Goal: Task Accomplishment & Management: Manage account settings

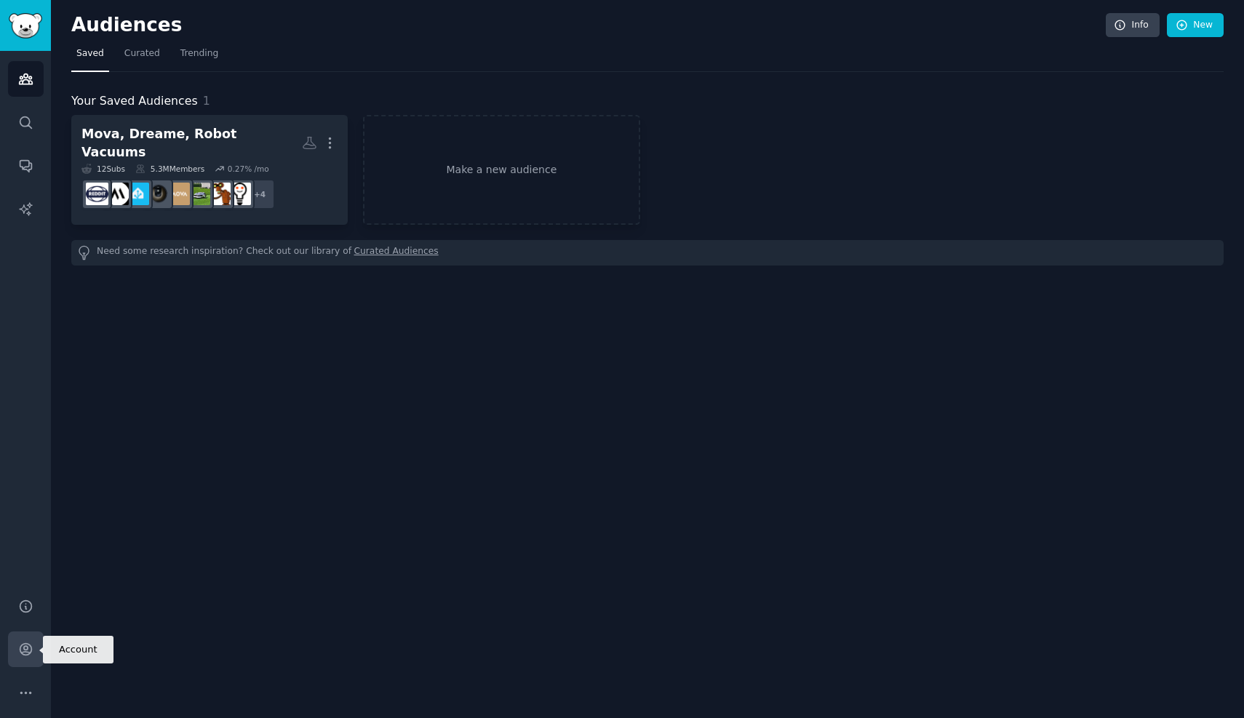
click at [23, 660] on link "Account" at bounding box center [26, 650] width 36 height 36
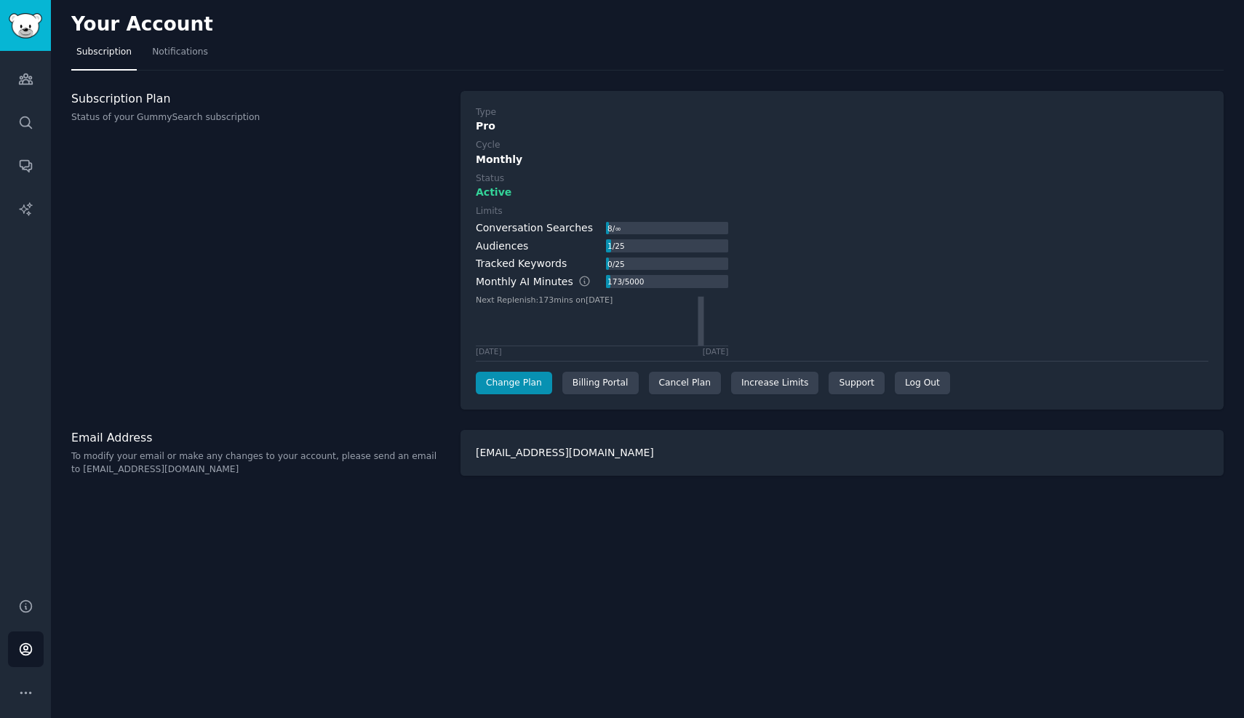
click at [344, 458] on p "To modify your email or make any changes to your account, please send an email …" at bounding box center [258, 462] width 374 height 25
click at [194, 476] on div "Your Account Subscription Notifications Subscription Plan Status of your GummyS…" at bounding box center [647, 359] width 1193 height 718
drag, startPoint x: 217, startPoint y: 471, endPoint x: 68, endPoint y: 472, distance: 148.4
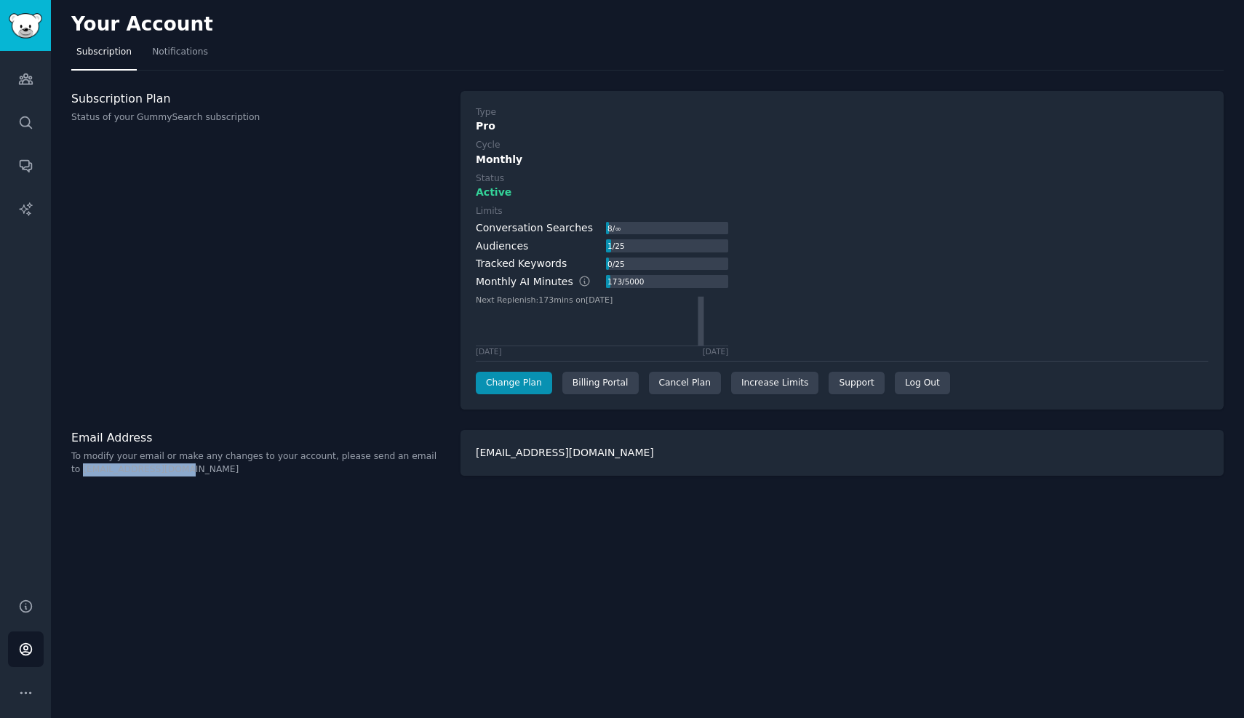
click at [68, 472] on div "Your Account Subscription Notifications Subscription Plan Status of your GummyS…" at bounding box center [647, 359] width 1193 height 718
click at [274, 167] on div "Subscription Plan Status of your GummySearch subscription" at bounding box center [258, 250] width 374 height 319
click at [672, 388] on div "Cancel Plan" at bounding box center [685, 383] width 72 height 23
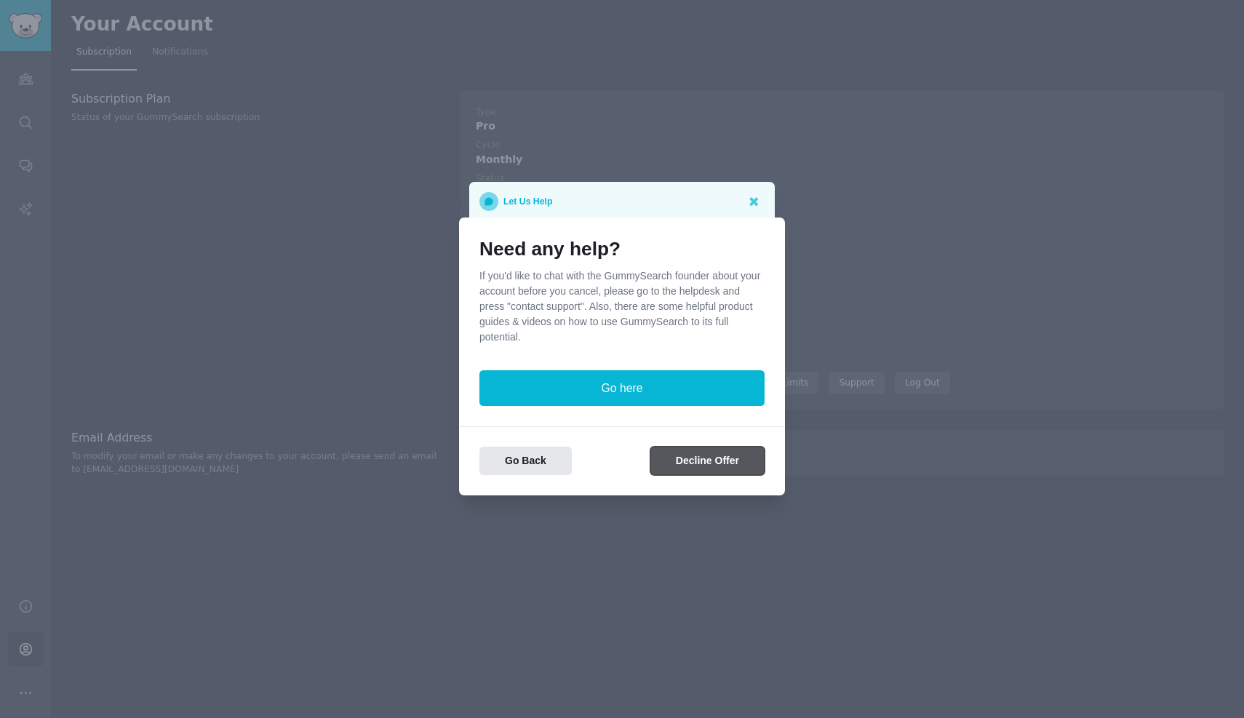
click at [710, 456] on button "Decline Offer" at bounding box center [707, 461] width 114 height 28
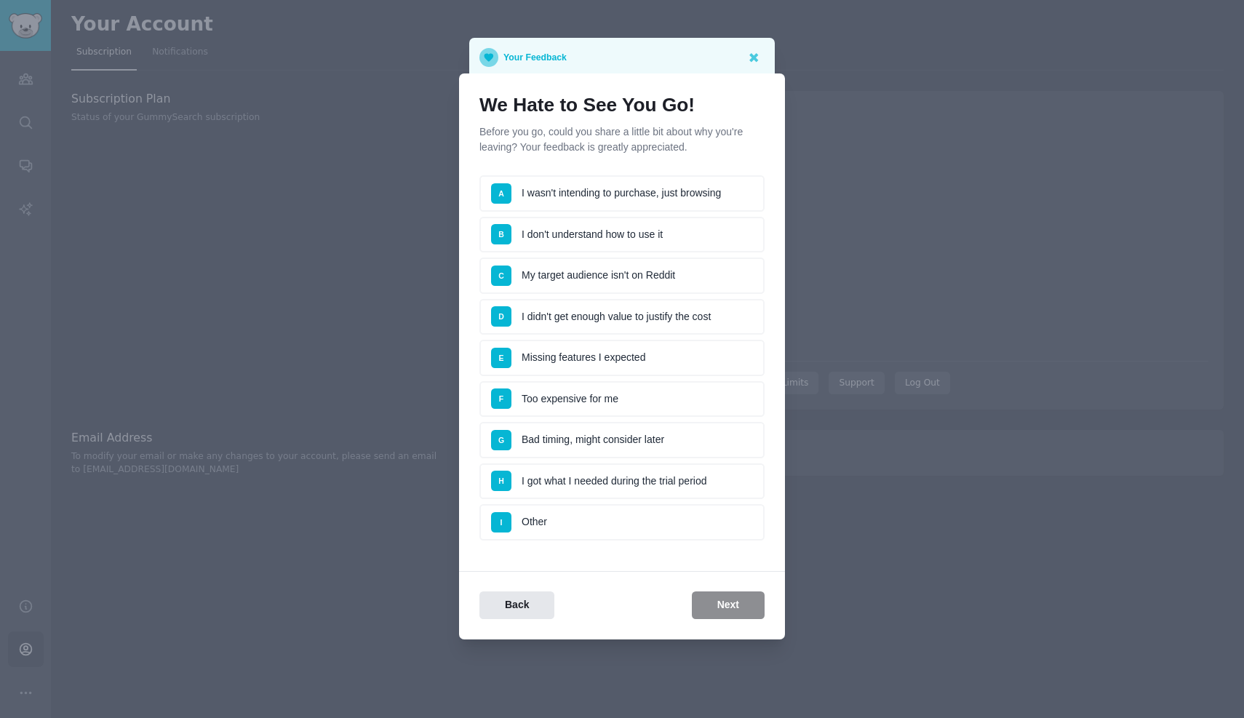
click at [656, 492] on li "H I got what I needed during the trial period" at bounding box center [622, 481] width 285 height 36
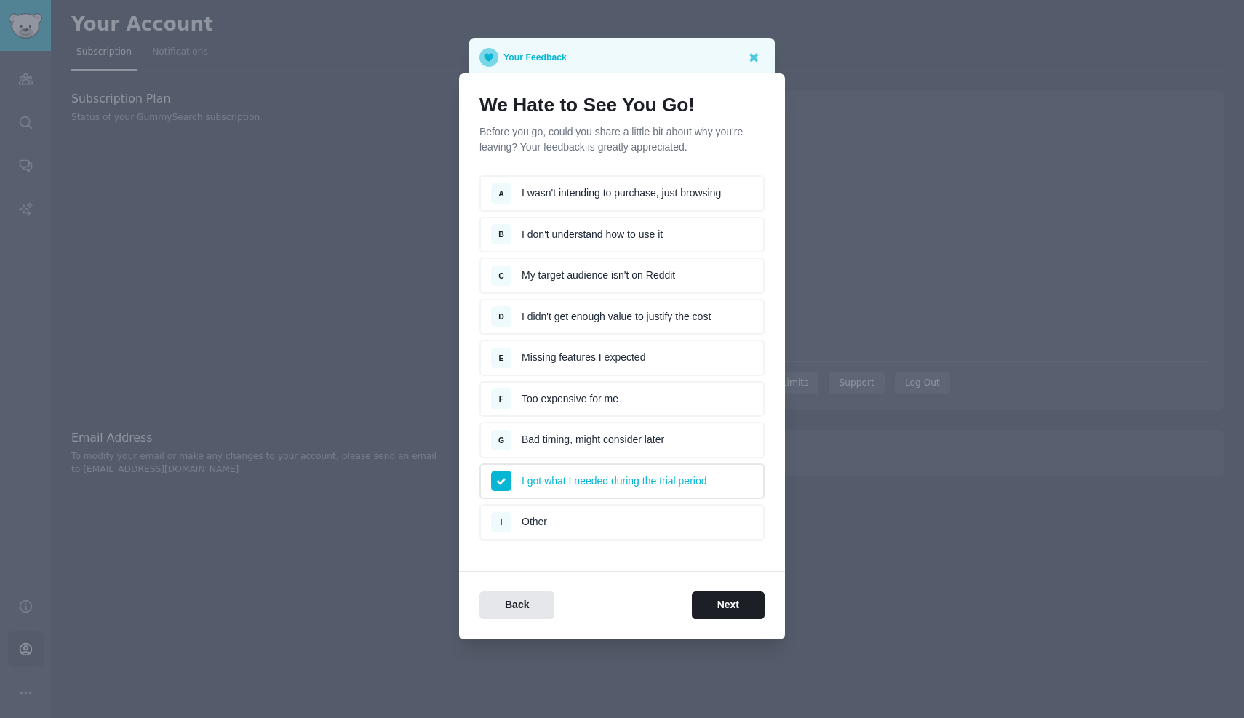
click at [656, 492] on li "I got what I needed during the trial period" at bounding box center [622, 481] width 285 height 36
click at [625, 533] on li "I Other" at bounding box center [622, 522] width 285 height 36
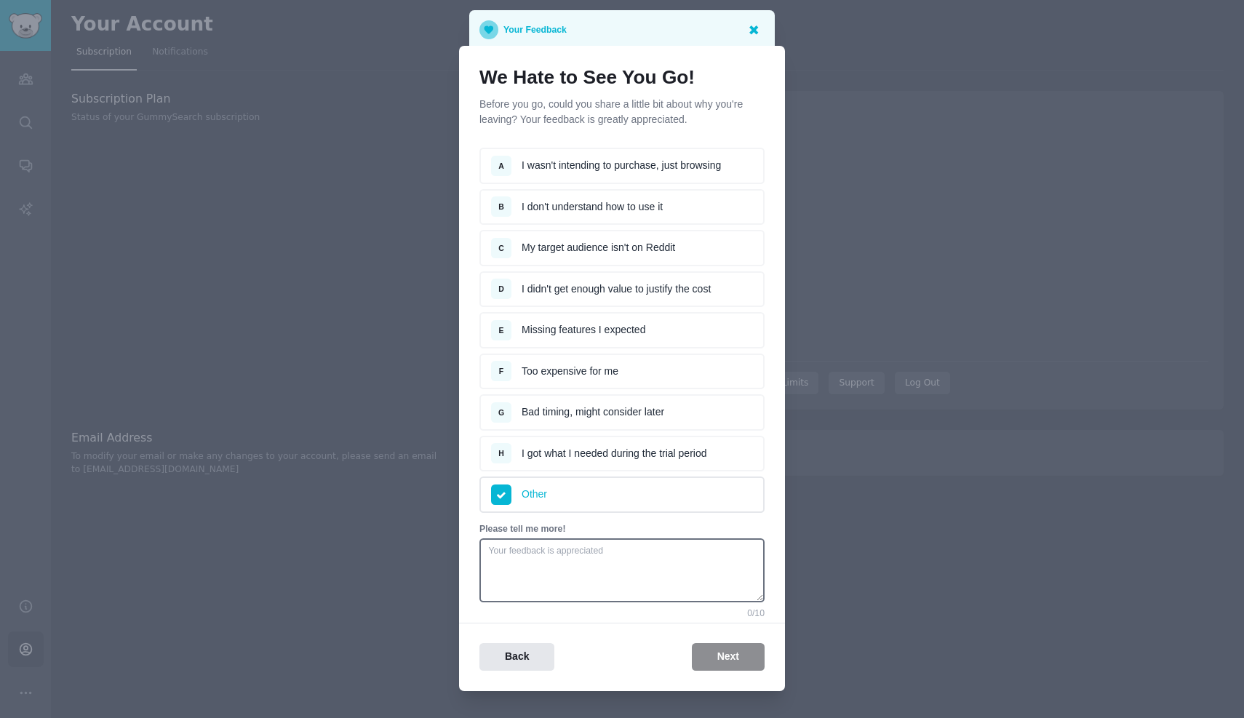
click at [747, 36] on icon at bounding box center [753, 29] width 15 height 15
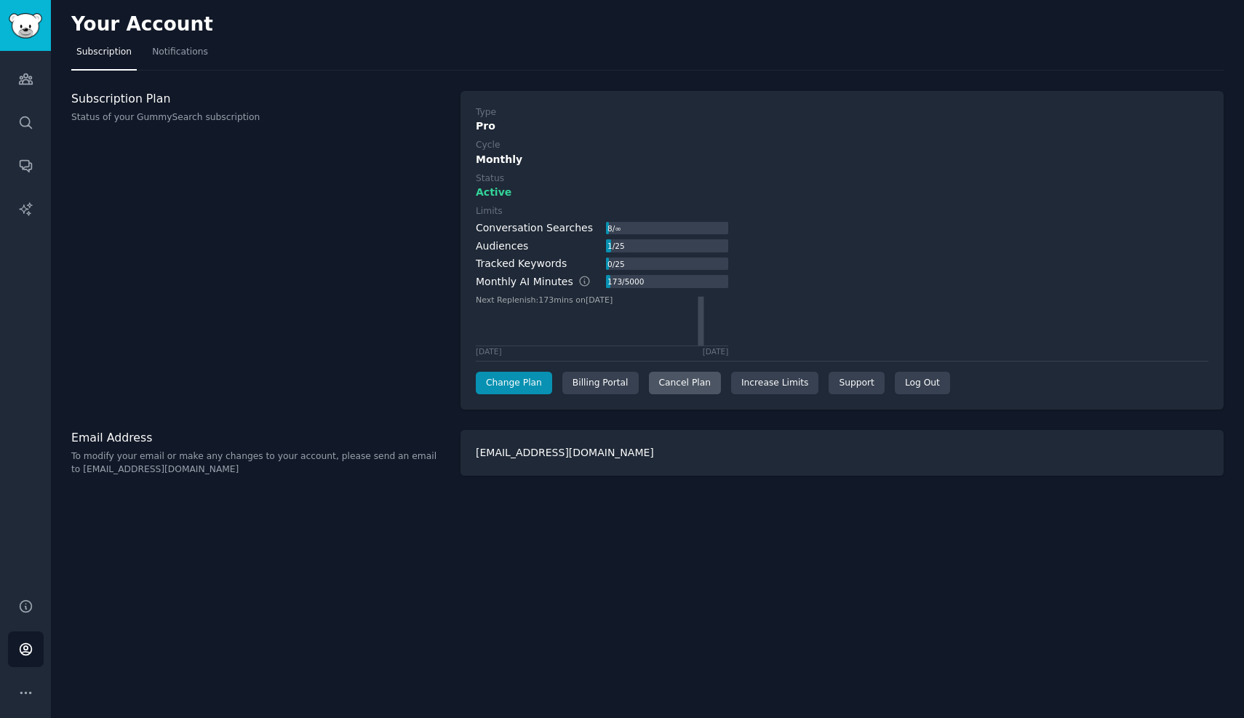
click at [703, 387] on div "Cancel Plan" at bounding box center [685, 383] width 72 height 23
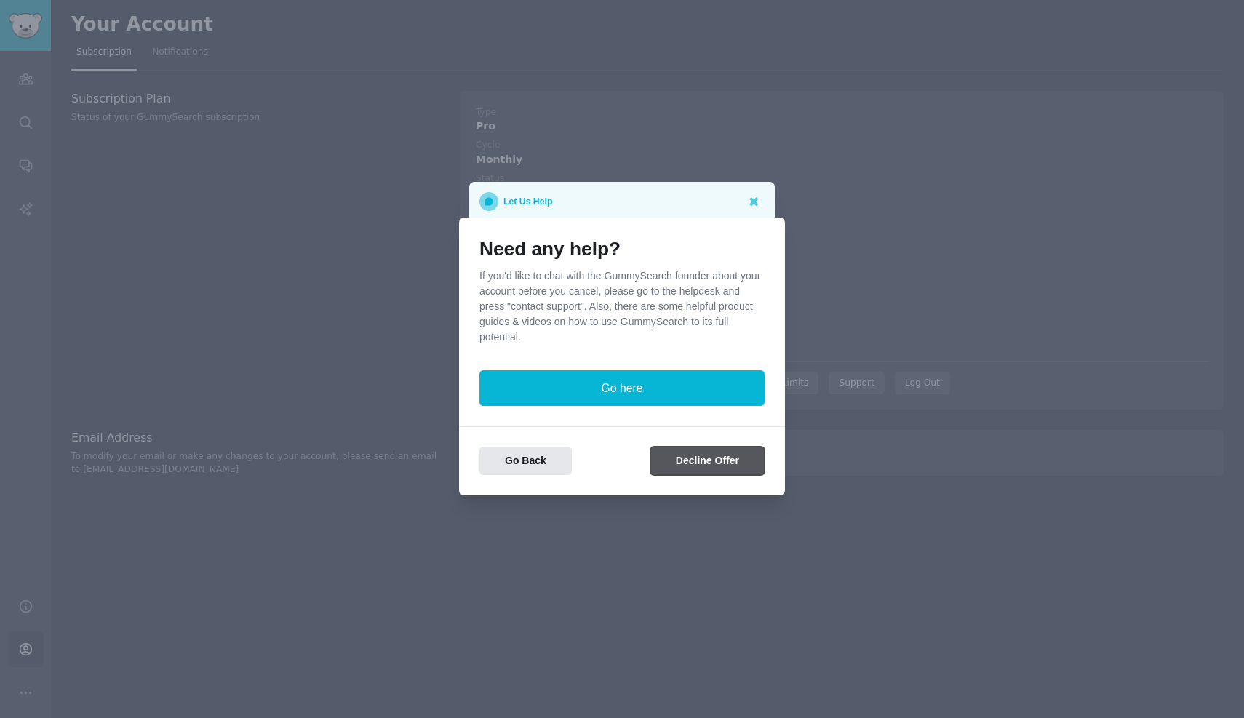
click at [707, 464] on button "Decline Offer" at bounding box center [707, 461] width 114 height 28
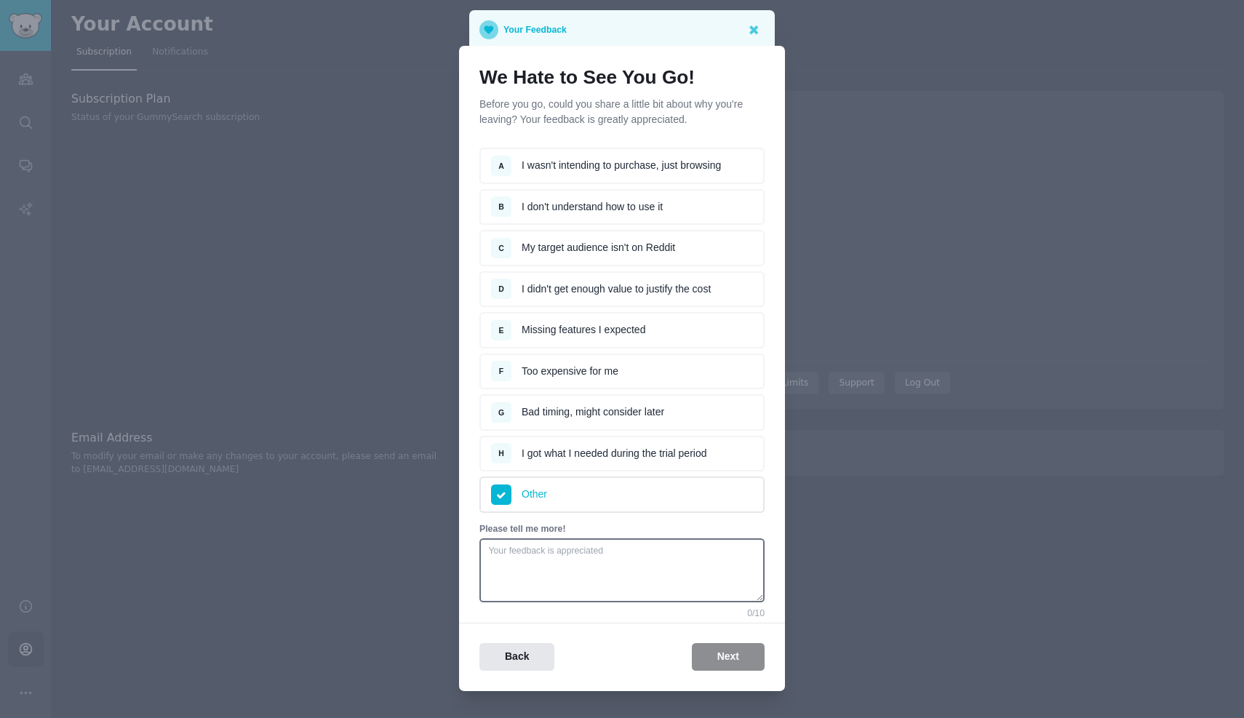
click at [617, 608] on div "We Hate to See You Go! Before you go, could you share a little bit about why yo…" at bounding box center [622, 368] width 326 height 645
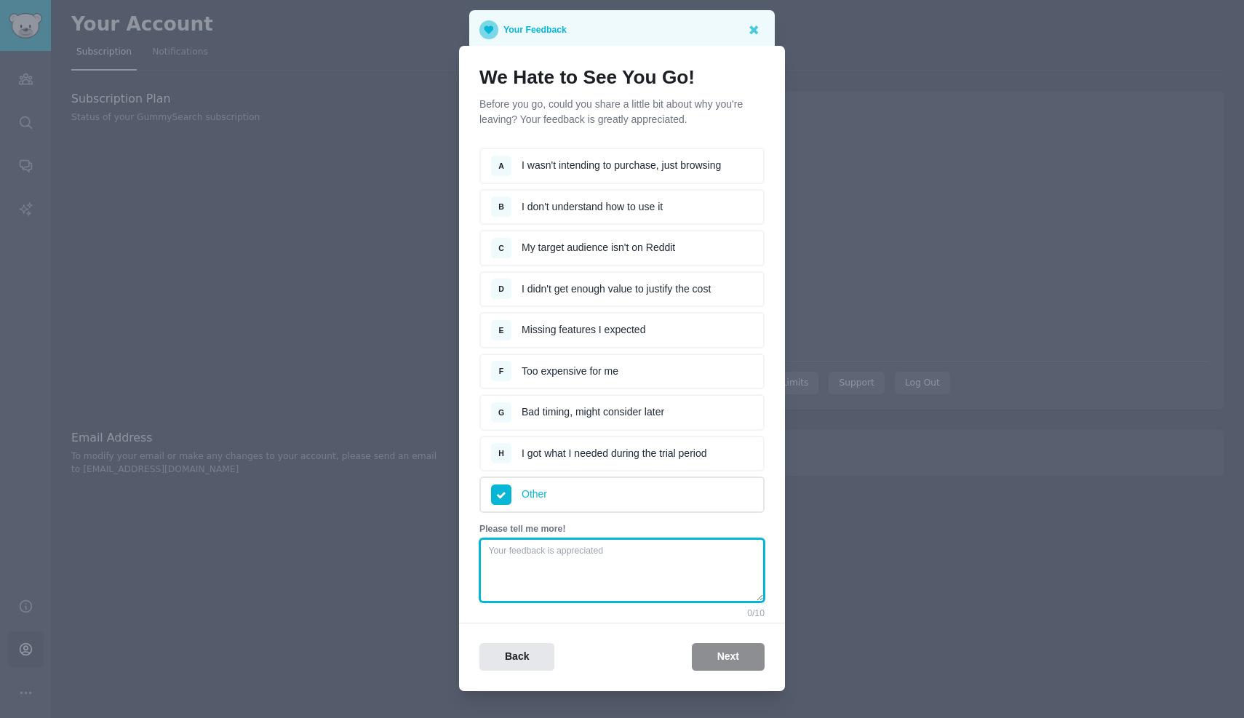
click at [605, 583] on textarea at bounding box center [622, 570] width 285 height 64
type textarea "I needed it for one project"
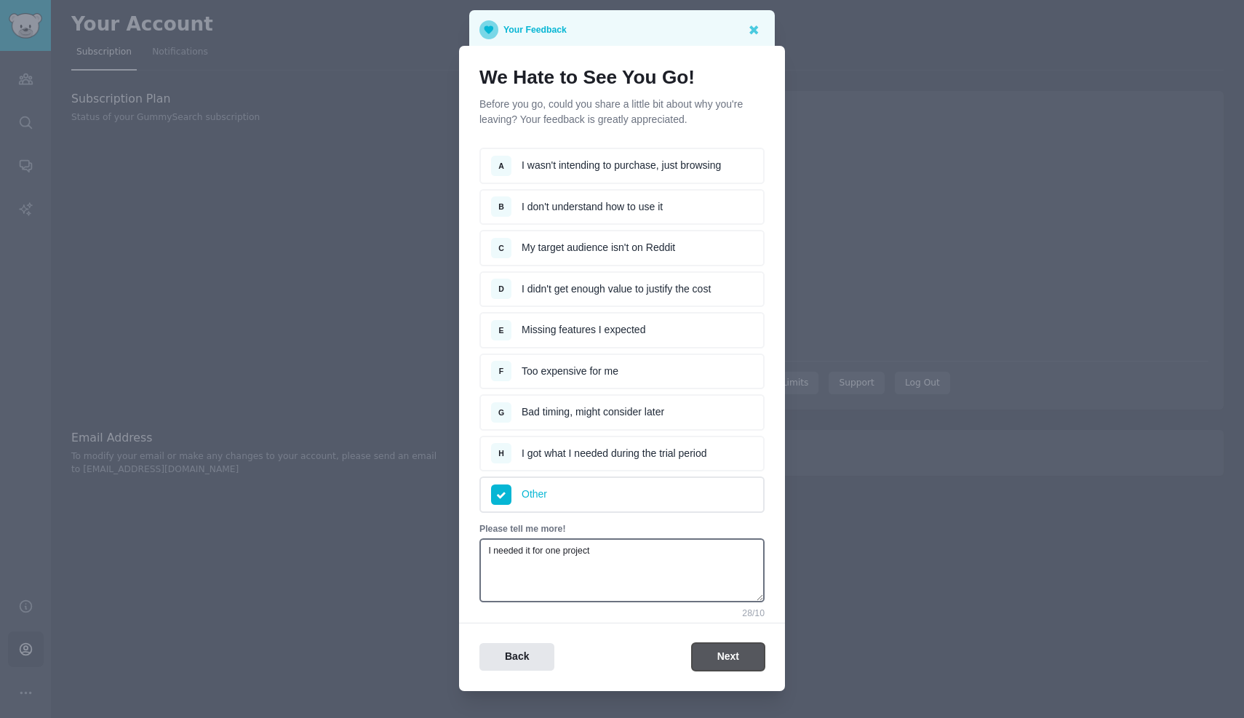
click at [711, 651] on button "Next" at bounding box center [728, 657] width 73 height 28
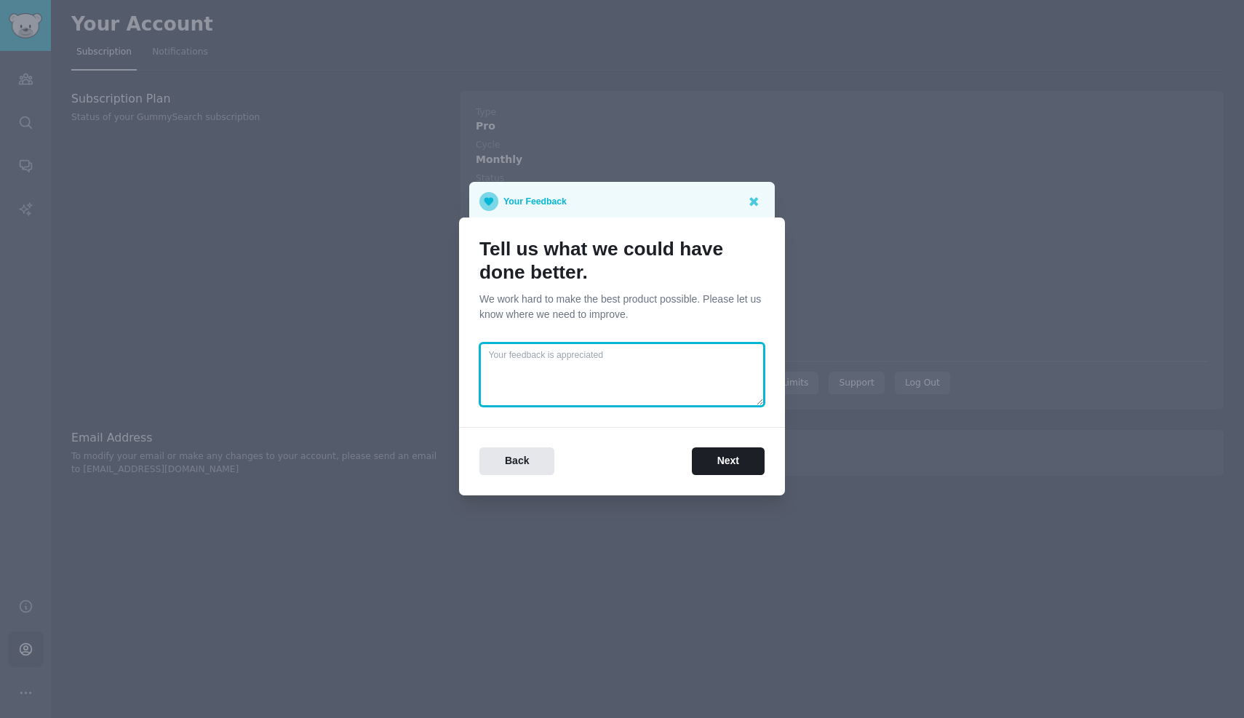
click at [647, 348] on textarea at bounding box center [622, 375] width 285 height 64
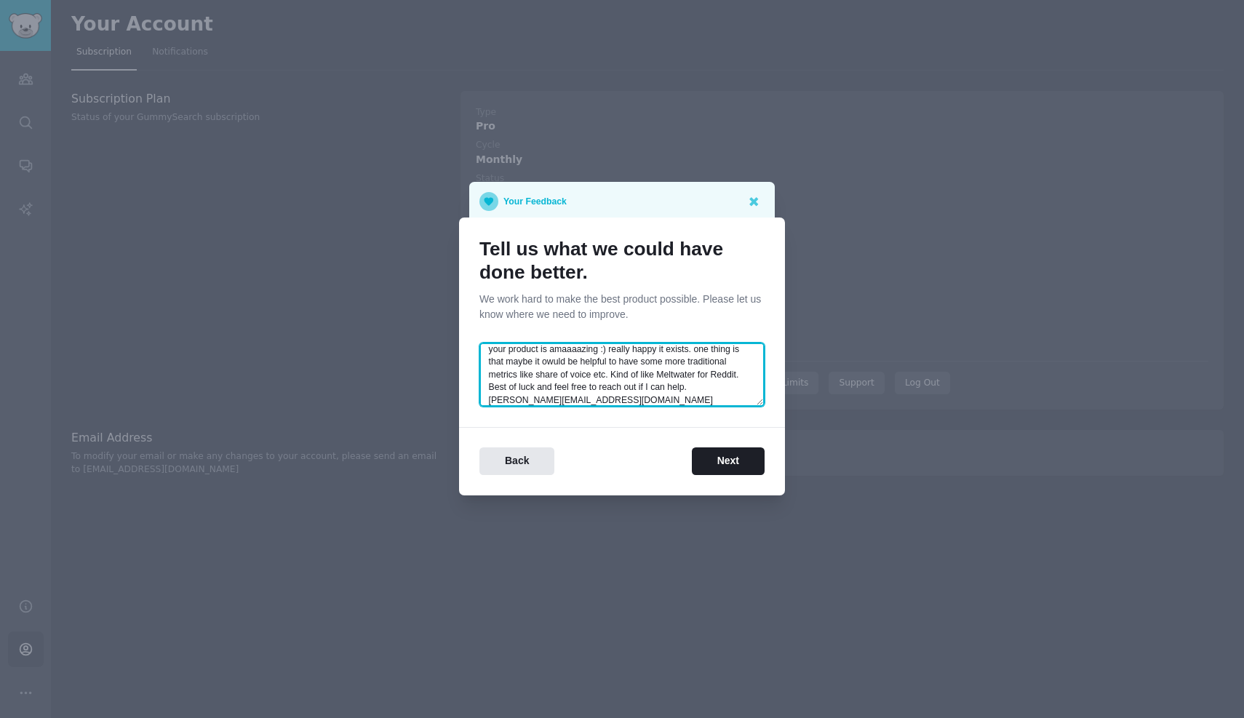
scroll to position [19, 0]
type textarea "your product is amaaaazing :) really happy it exists. one thing is that maybe i…"
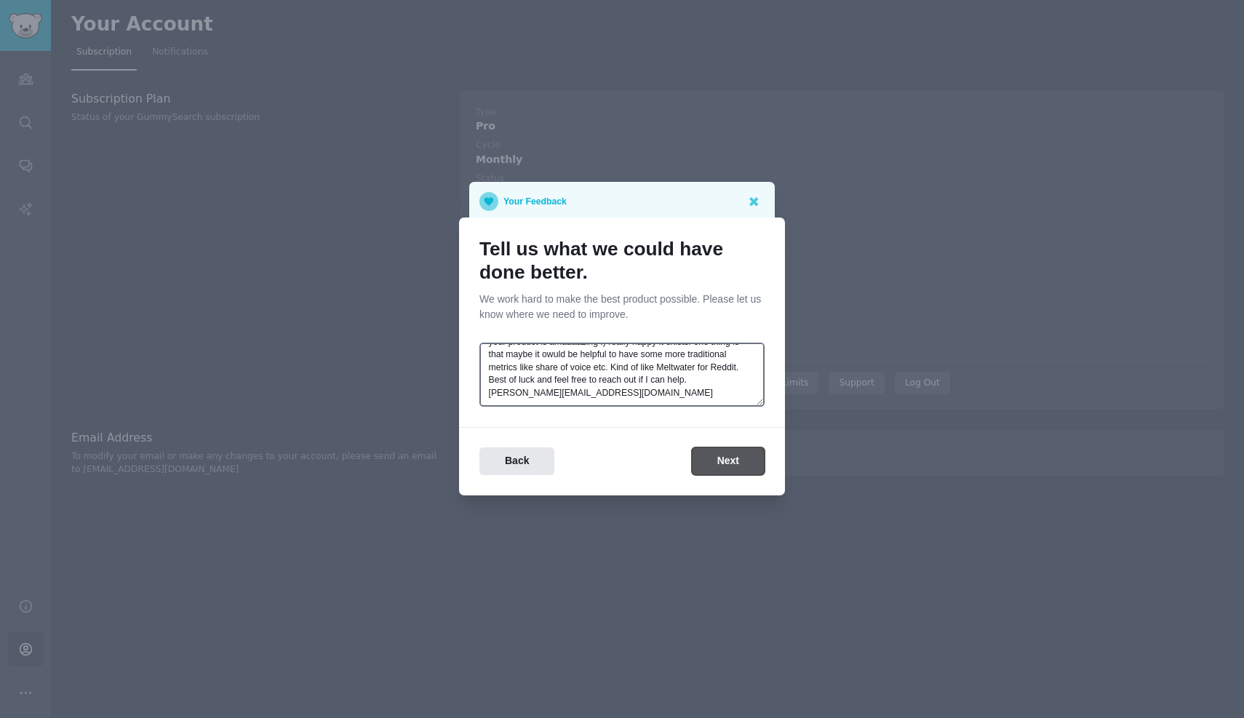
click at [722, 450] on button "Next" at bounding box center [728, 461] width 73 height 28
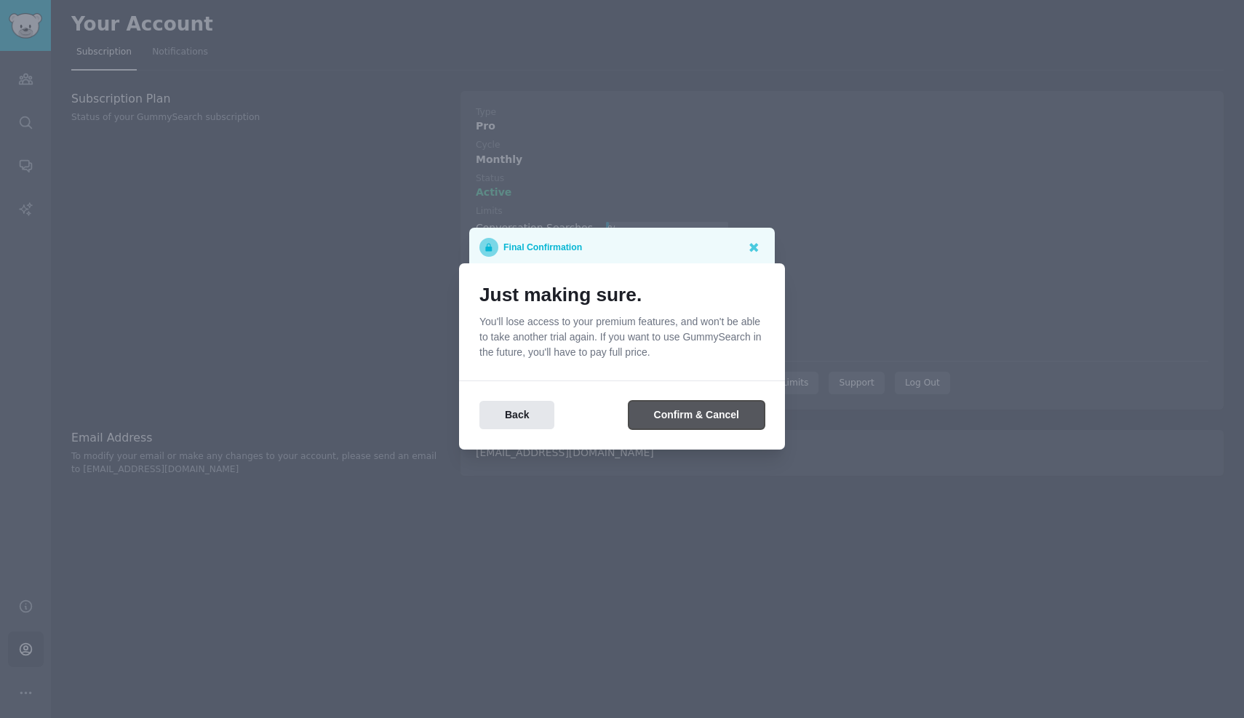
click at [684, 413] on button "Confirm & Cancel" at bounding box center [697, 415] width 136 height 28
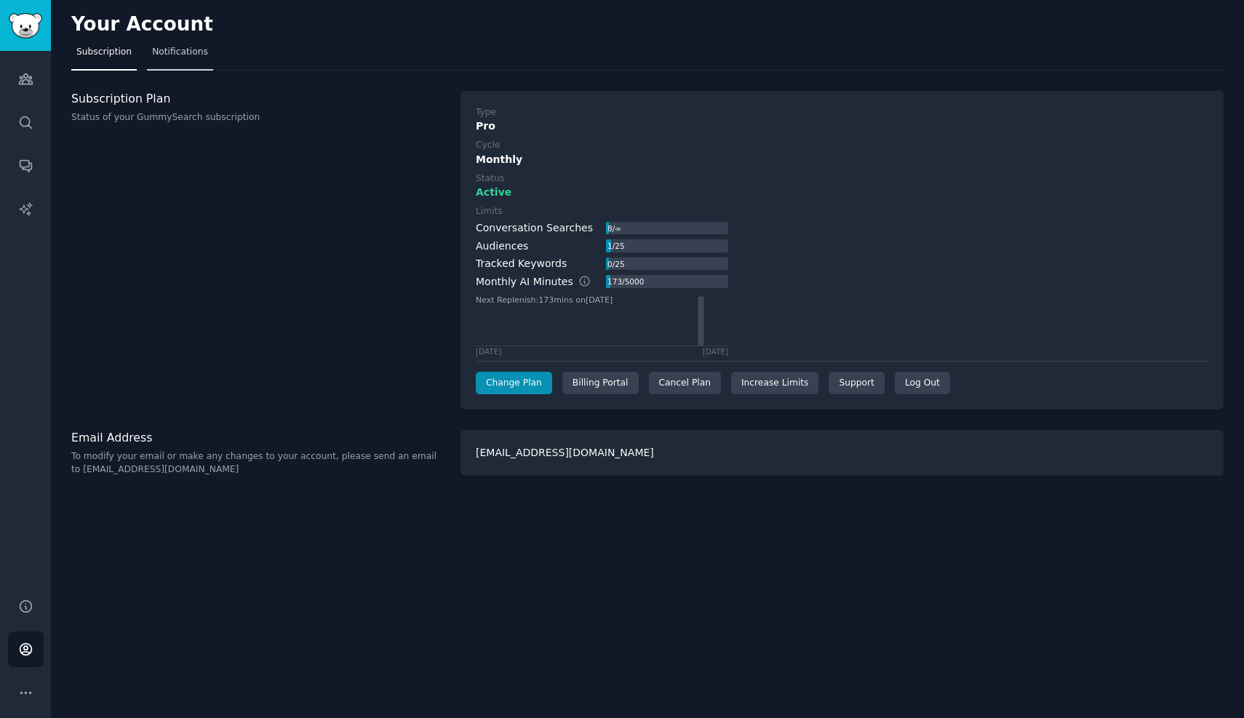
click at [162, 49] on span "Notifications" at bounding box center [180, 52] width 56 height 13
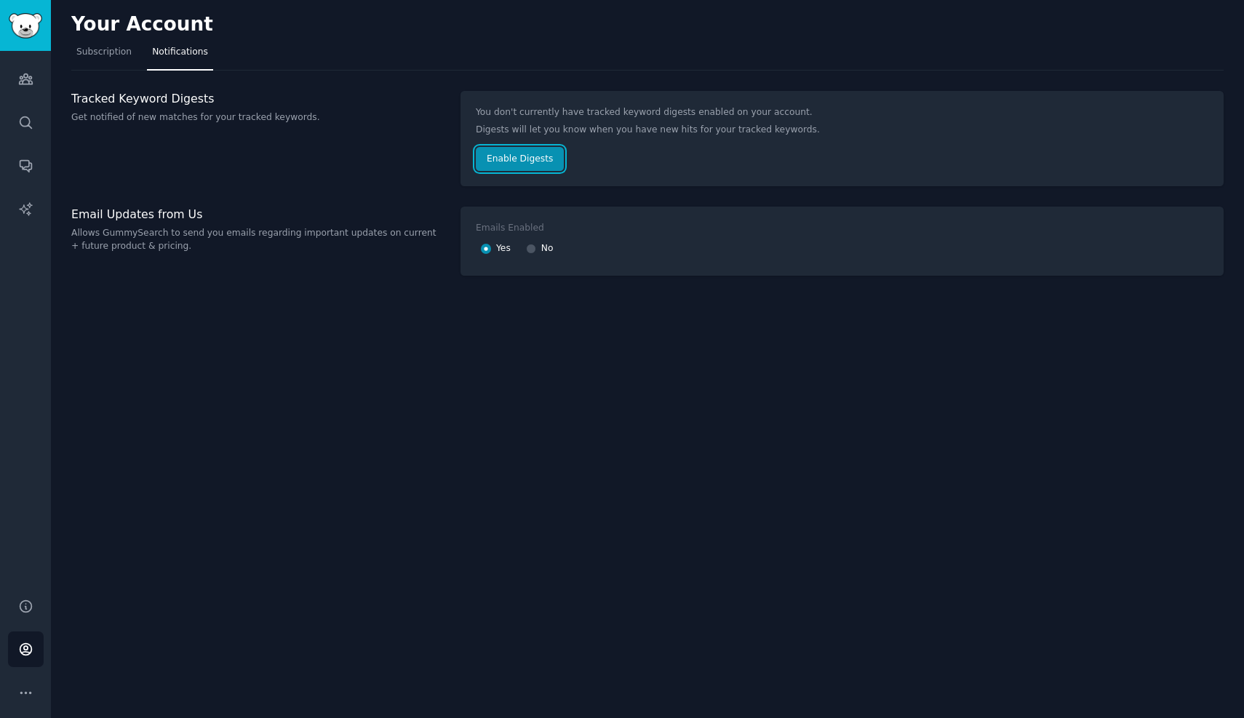
click at [503, 157] on button "Enable Digests" at bounding box center [520, 159] width 88 height 25
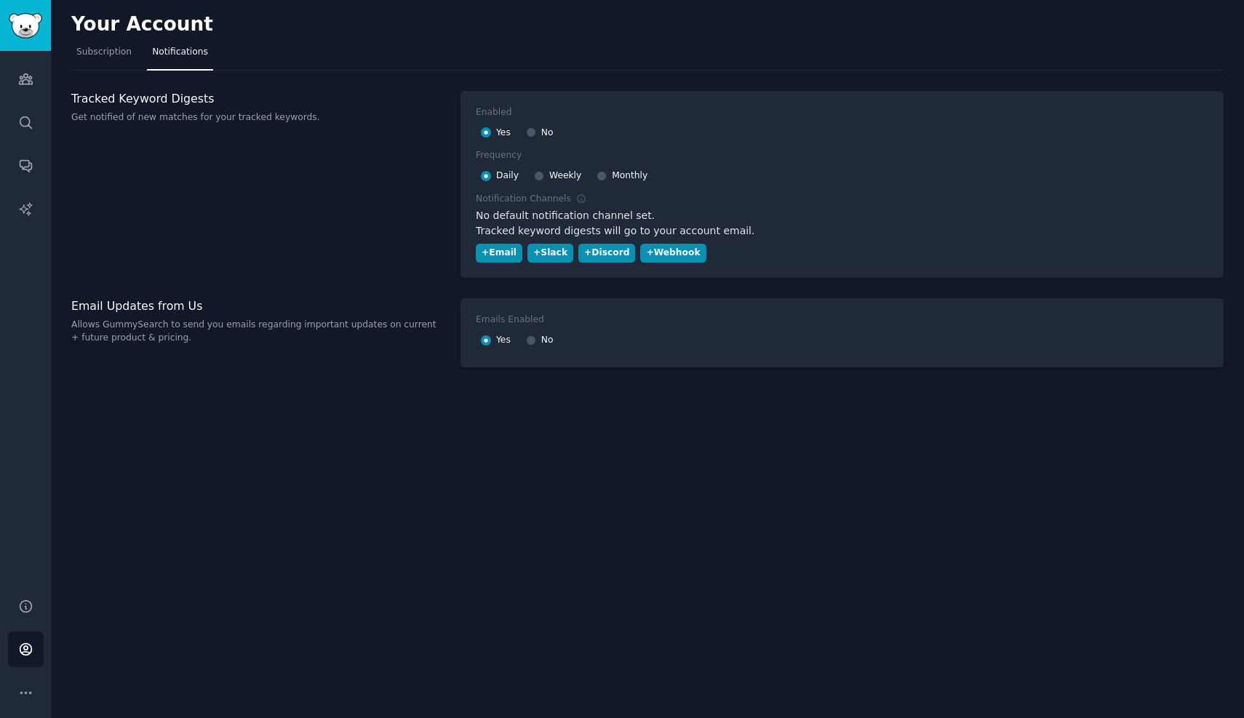
click at [552, 177] on span "Weekly" at bounding box center [565, 176] width 32 height 13
click at [544, 177] on input "Weekly" at bounding box center [539, 176] width 10 height 10
radio input "false"
radio input "true"
click at [544, 250] on div "+ Slack" at bounding box center [550, 253] width 34 height 13
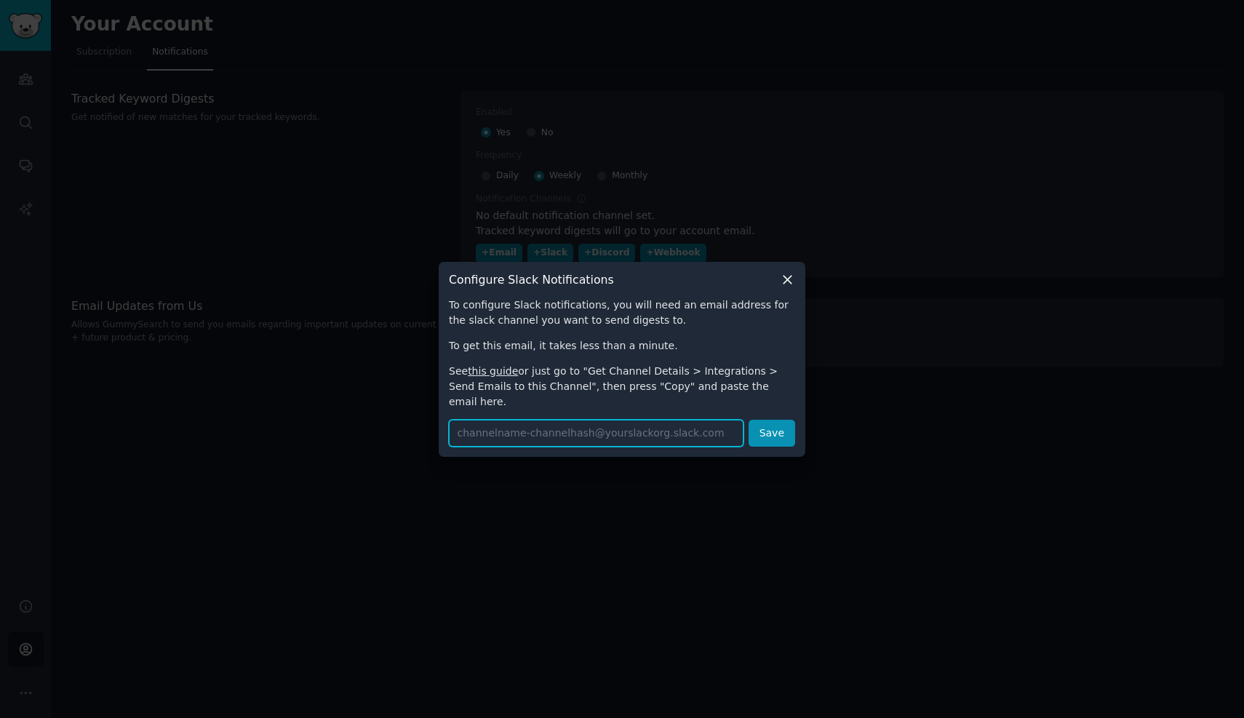
click at [574, 420] on input "text" at bounding box center [596, 433] width 295 height 27
click at [496, 377] on link "this guide" at bounding box center [493, 371] width 50 height 12
click at [685, 431] on input "text" at bounding box center [596, 433] width 295 height 27
paste input "reddit-notifications-aaaaru4dulakiqgrkc3g7govae@rankingonai.slack.com"
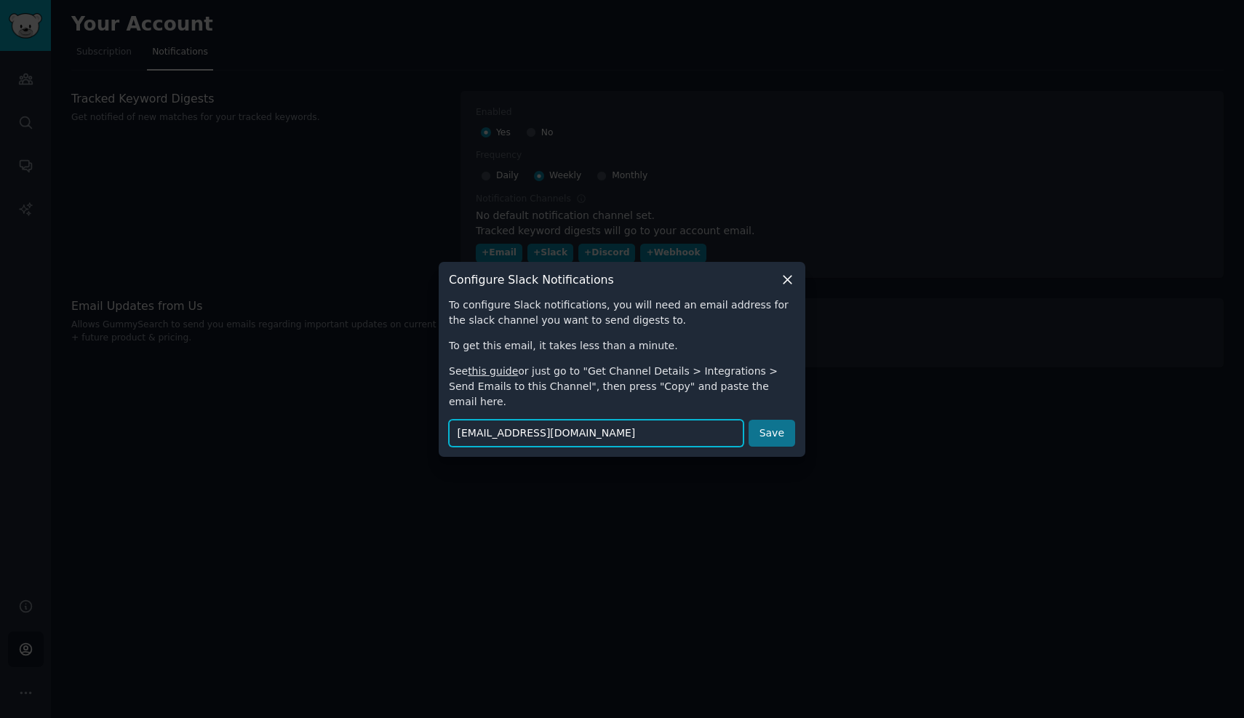
type input "reddit-notifications-aaaaru4dulakiqgrkc3g7govae@rankingonai.slack.com"
click at [778, 425] on button "Save" at bounding box center [772, 433] width 47 height 27
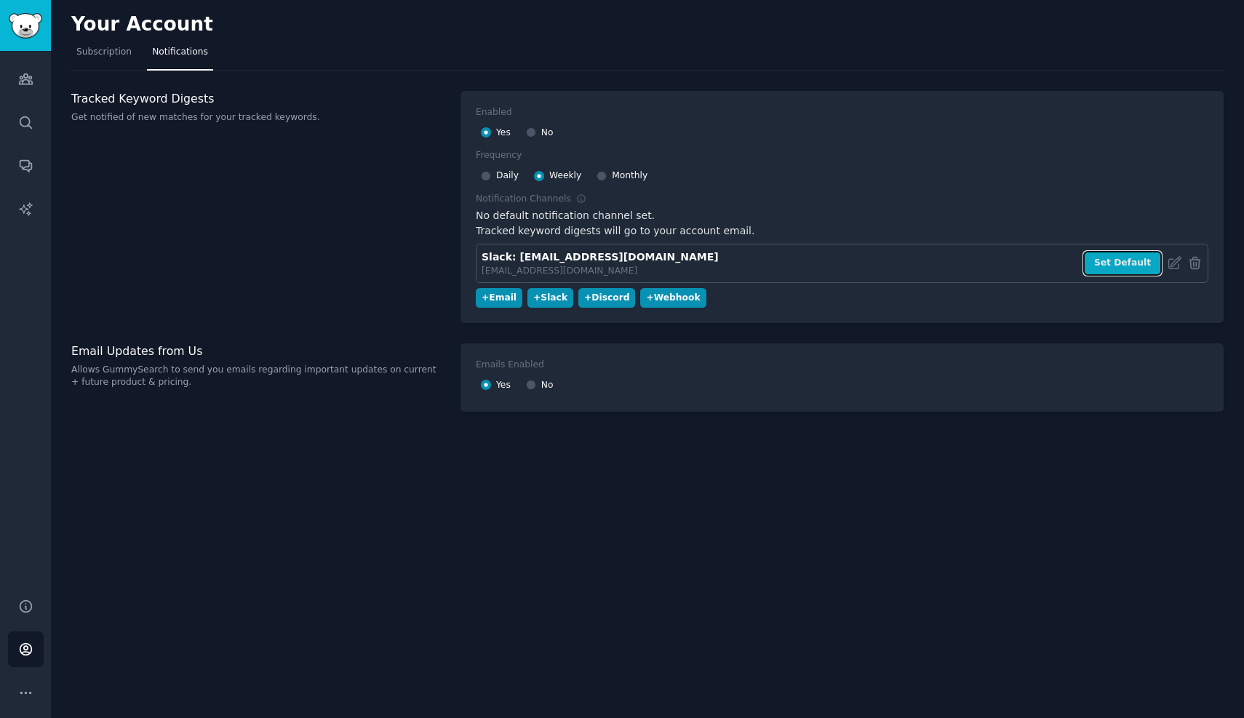
click at [1110, 268] on button "Set Default" at bounding box center [1122, 263] width 79 height 25
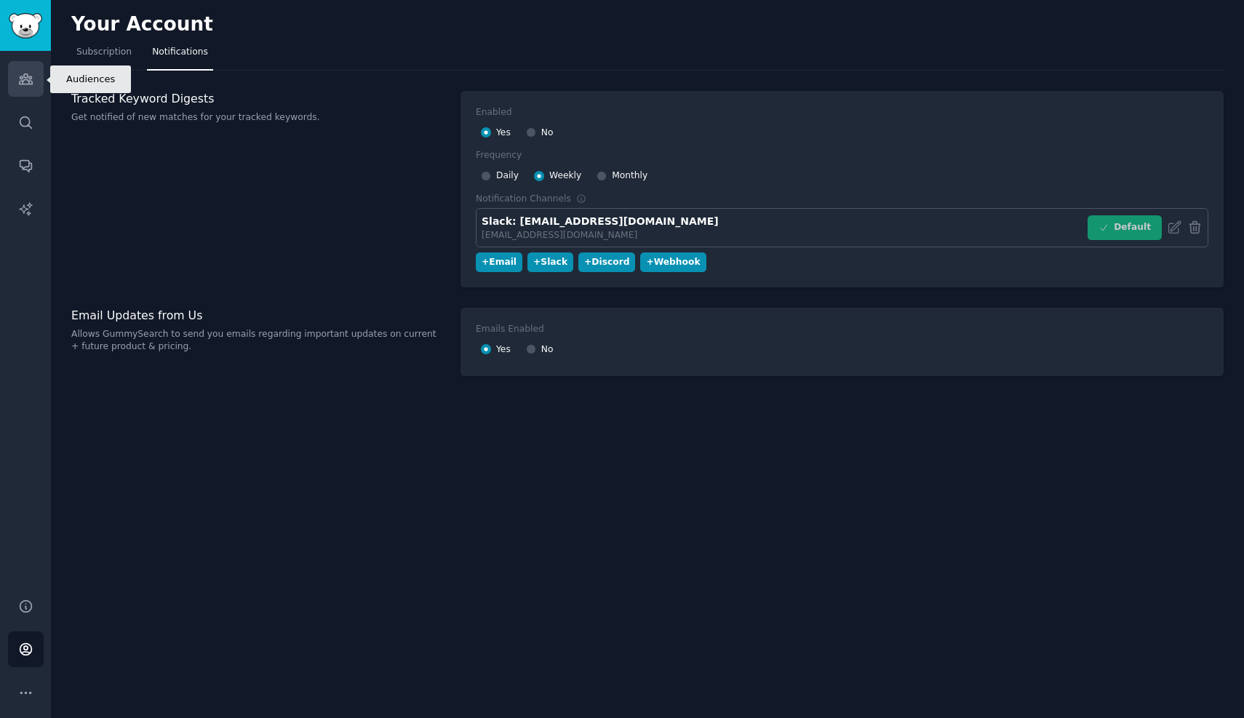
click at [30, 65] on link "Audiences" at bounding box center [26, 79] width 36 height 36
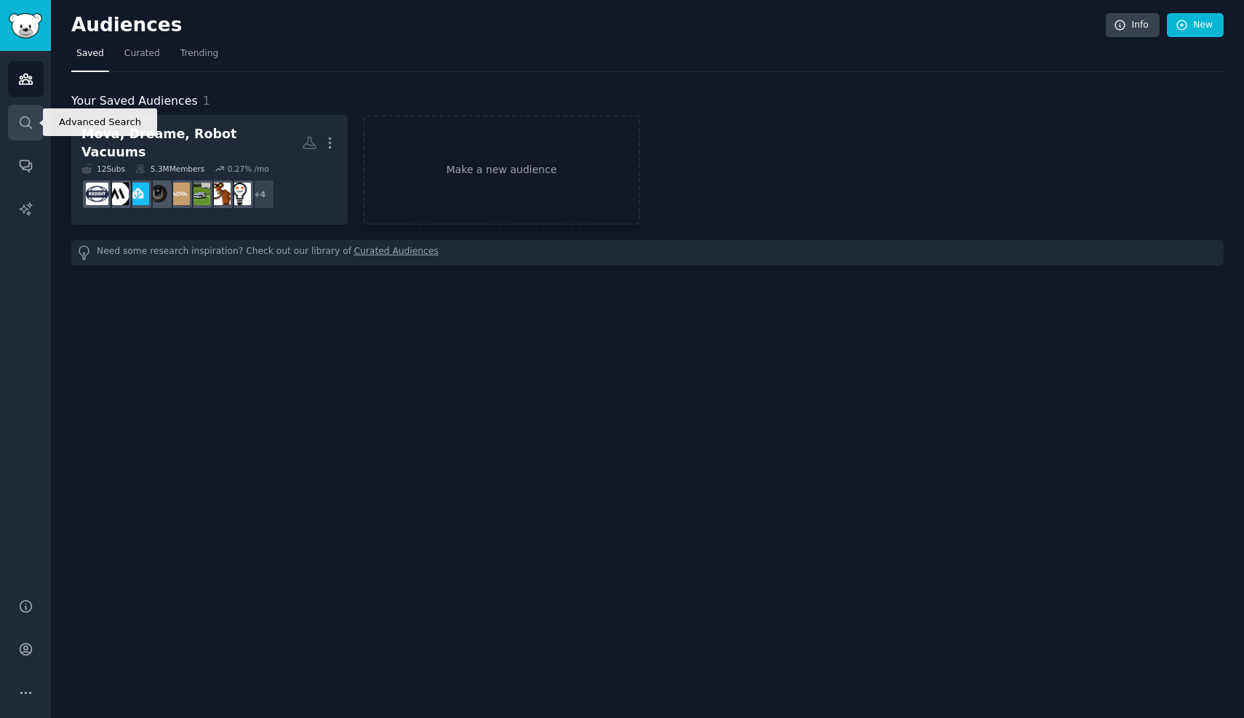
click at [16, 122] on link "Search" at bounding box center [26, 123] width 36 height 36
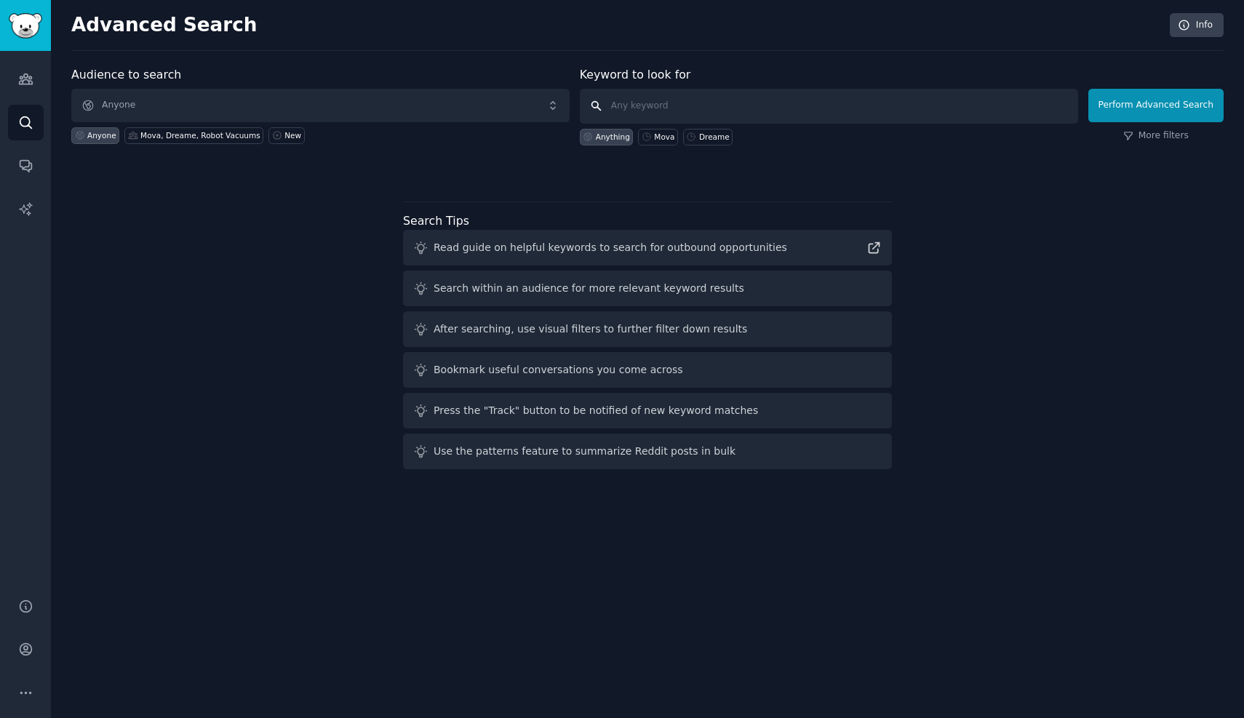
click at [788, 92] on input "text" at bounding box center [829, 106] width 498 height 35
click at [765, 111] on input "text" at bounding box center [829, 106] width 498 height 35
click at [24, 159] on icon "Sidebar" at bounding box center [25, 165] width 15 height 15
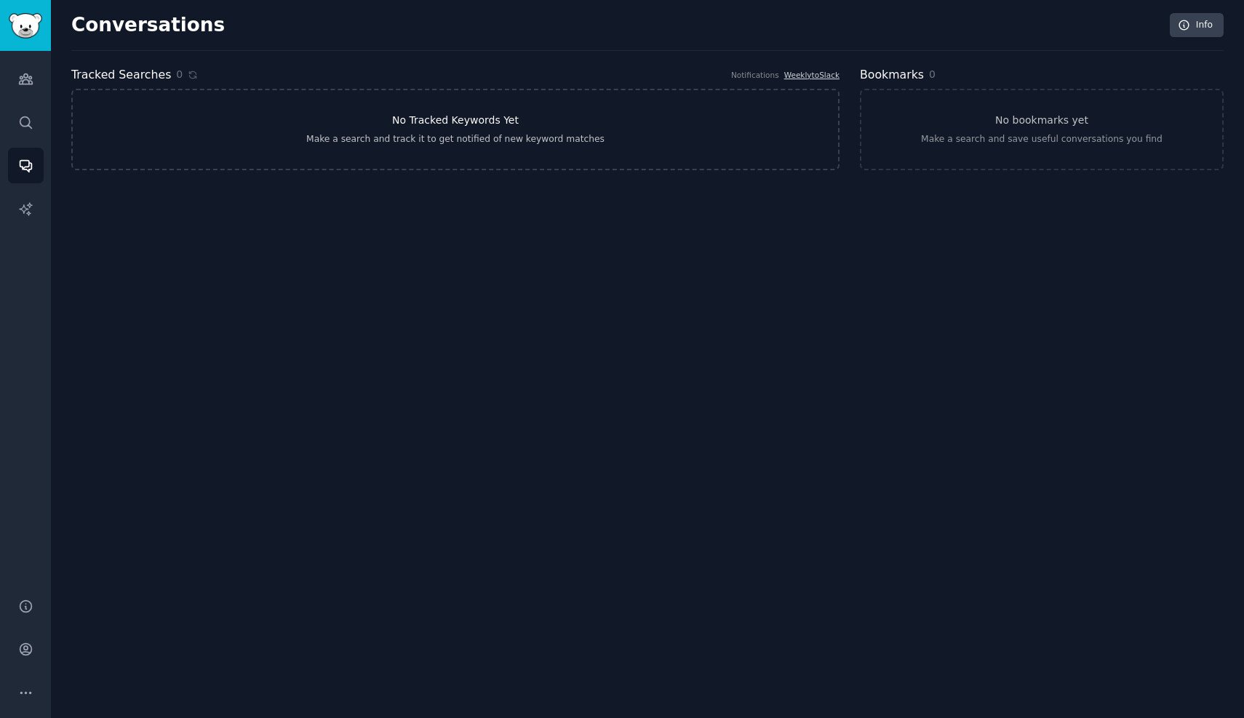
click at [472, 143] on div "Make a search and track it to get notified of new keyword matches" at bounding box center [455, 139] width 298 height 13
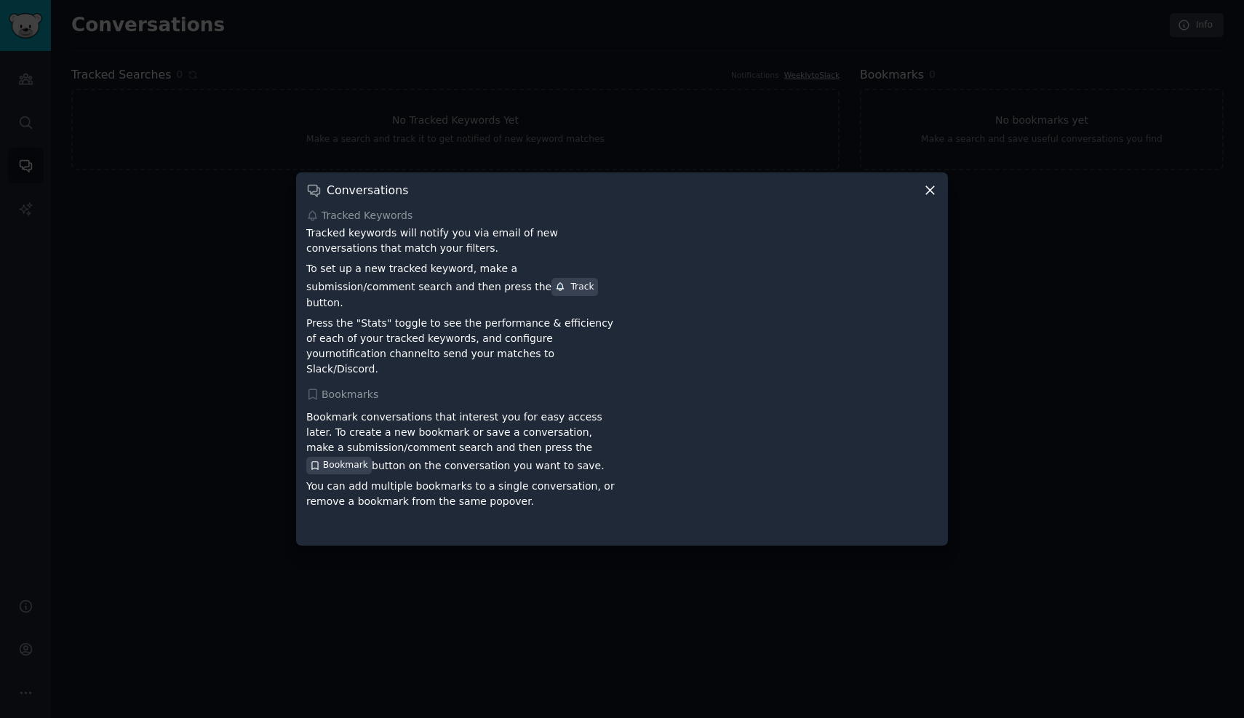
click at [936, 198] on icon at bounding box center [930, 190] width 15 height 15
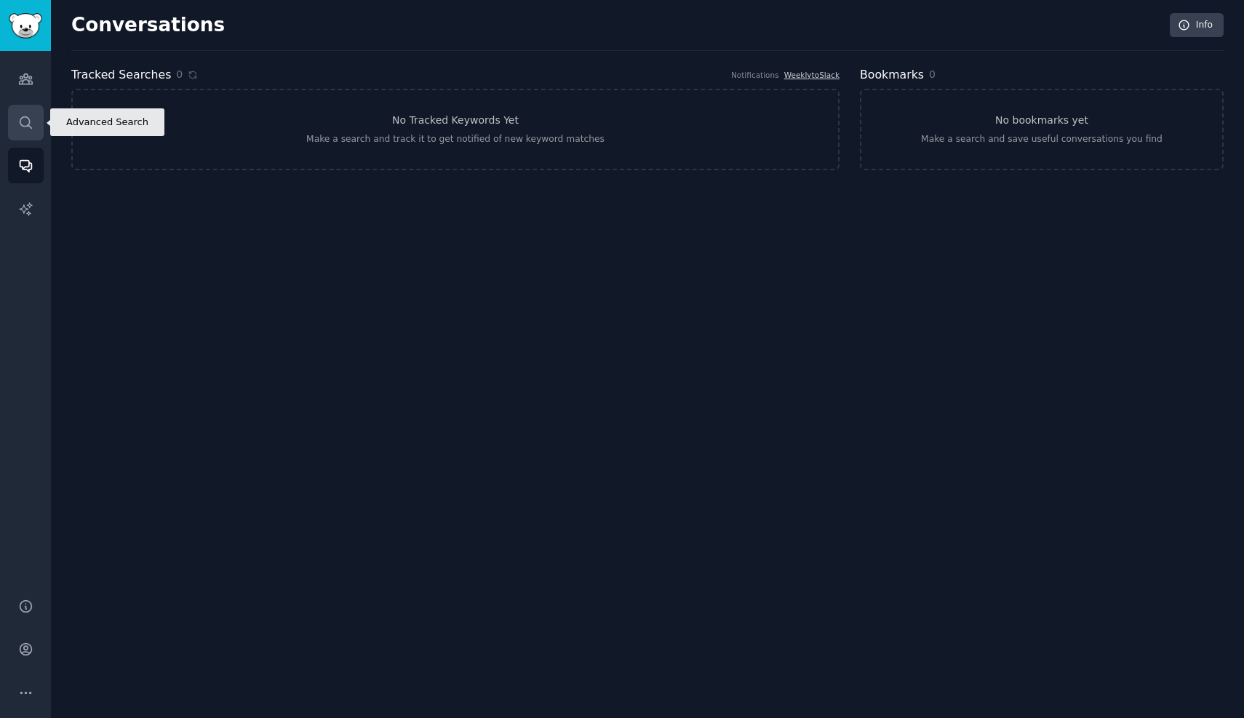
click at [25, 138] on link "Search" at bounding box center [26, 123] width 36 height 36
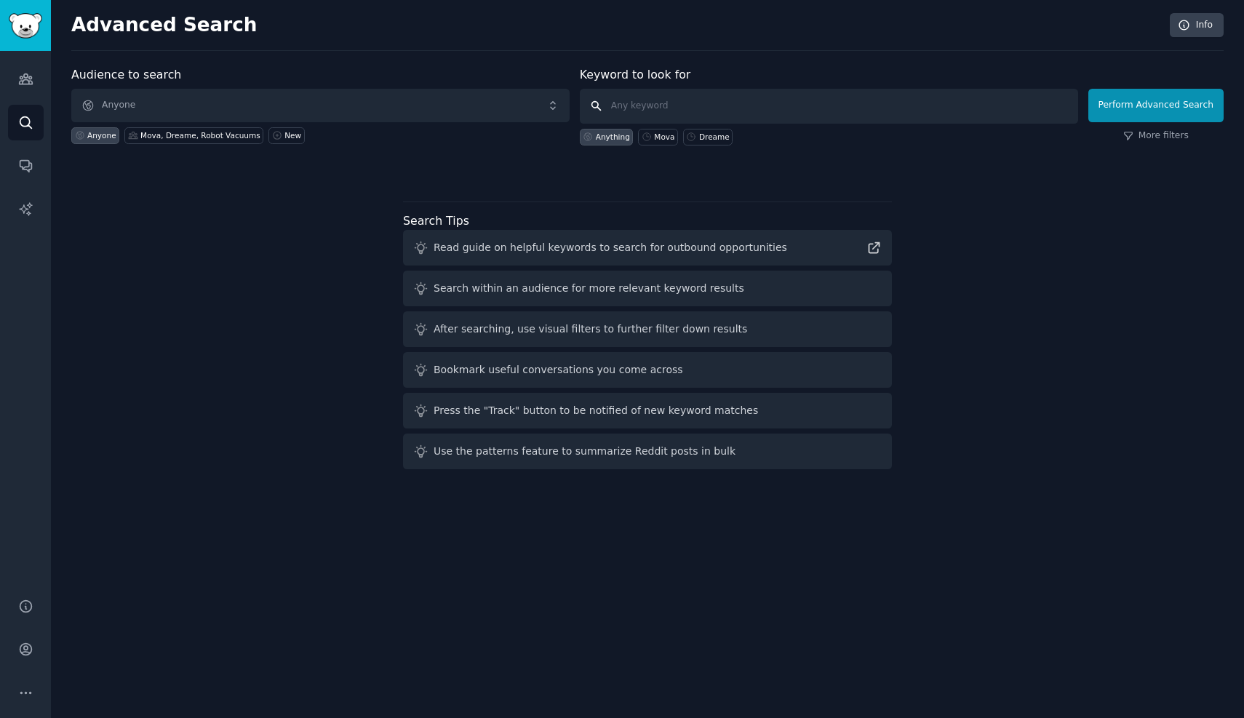
click at [649, 114] on input "text" at bounding box center [829, 106] width 498 height 35
type input "M"
type input ""robot vacuum""
click button "Perform Advanced Search" at bounding box center [1156, 105] width 135 height 33
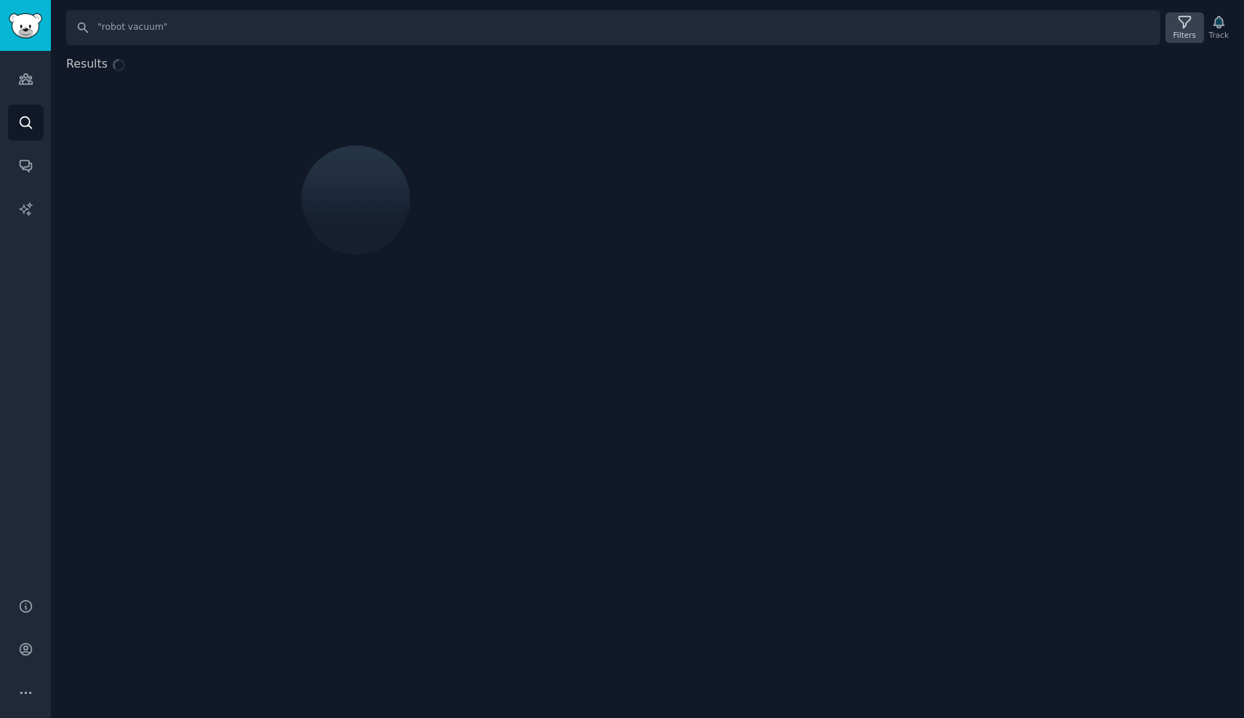
click at [1182, 28] on icon at bounding box center [1184, 22] width 15 height 15
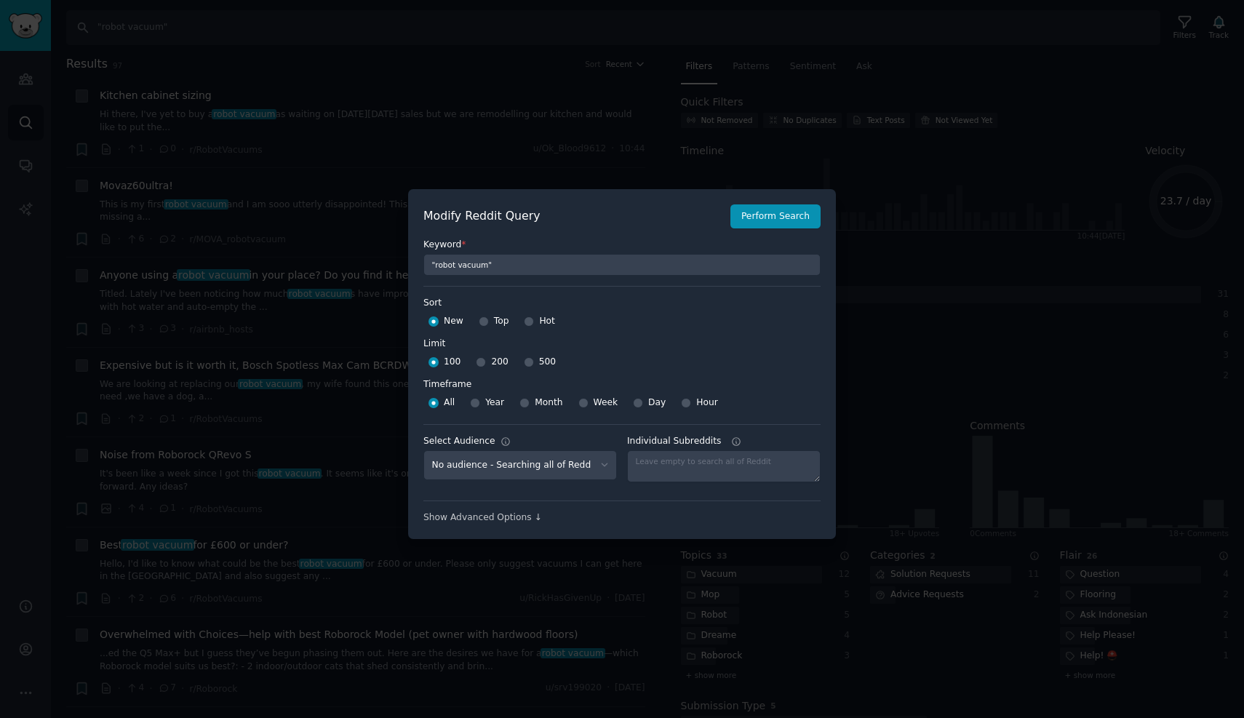
scroll to position [10, 0]
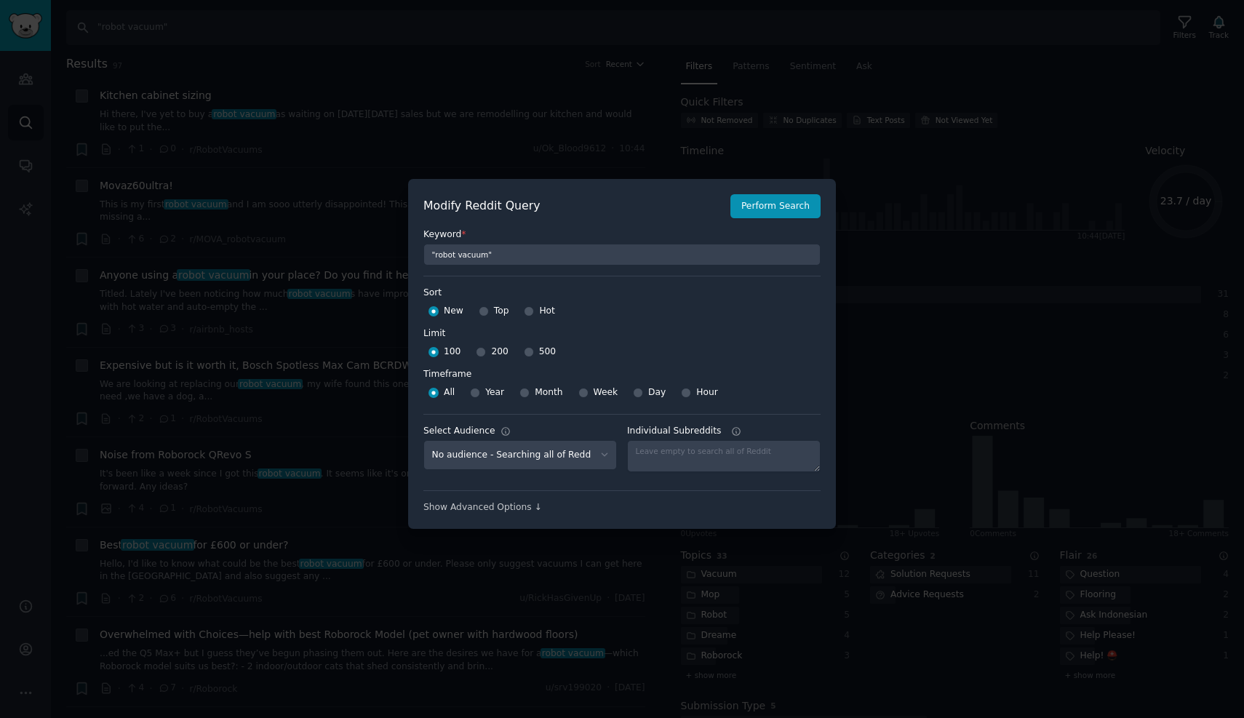
click at [517, 19] on div at bounding box center [622, 359] width 1244 height 718
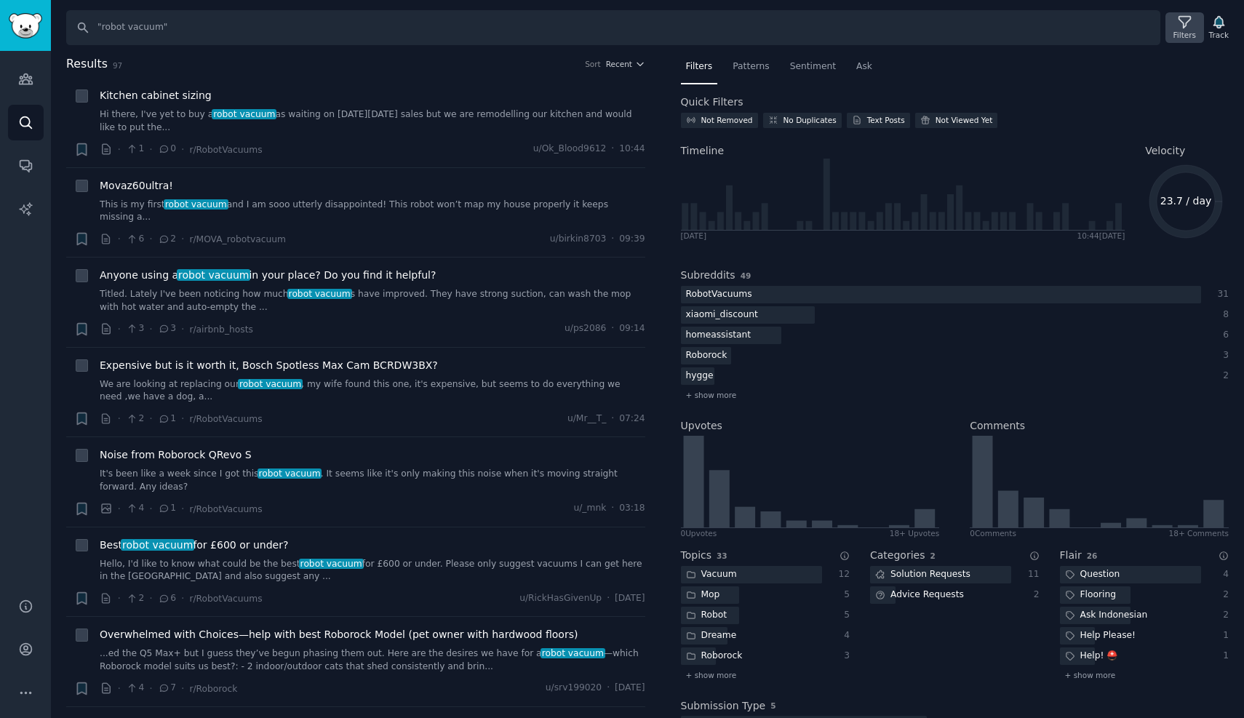
click at [1182, 28] on icon at bounding box center [1185, 23] width 12 height 12
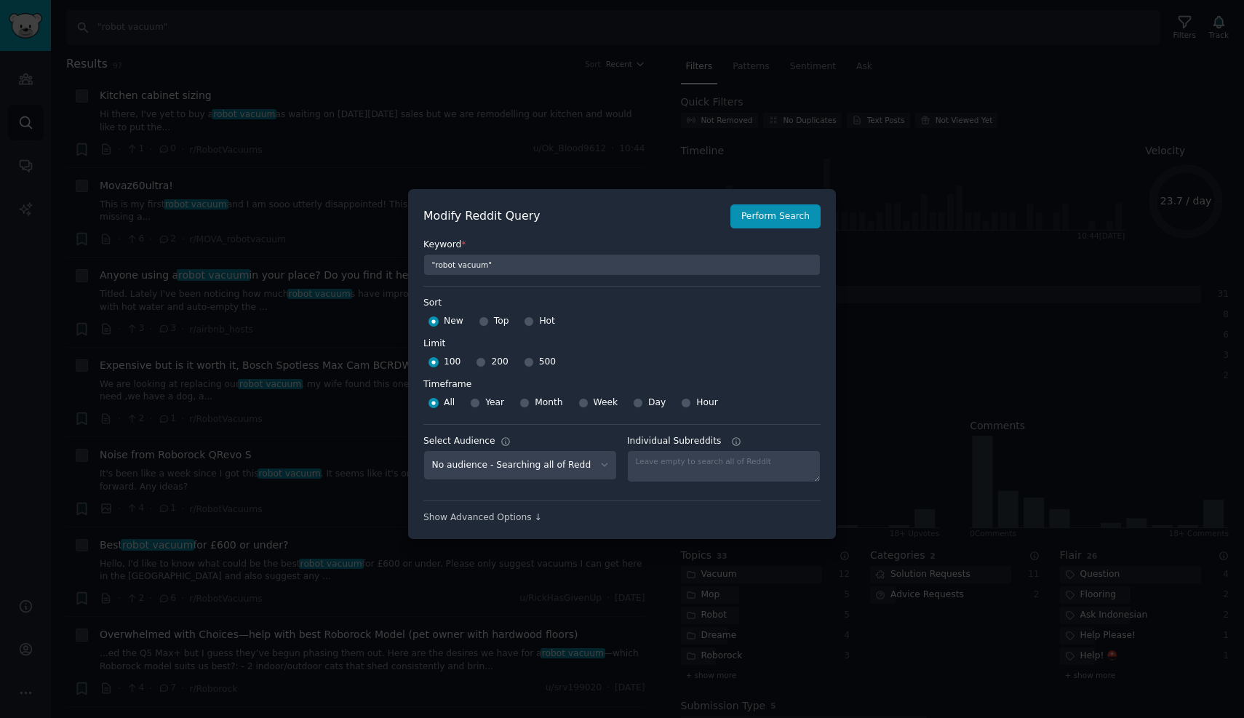
click at [1023, 83] on div at bounding box center [622, 359] width 1244 height 718
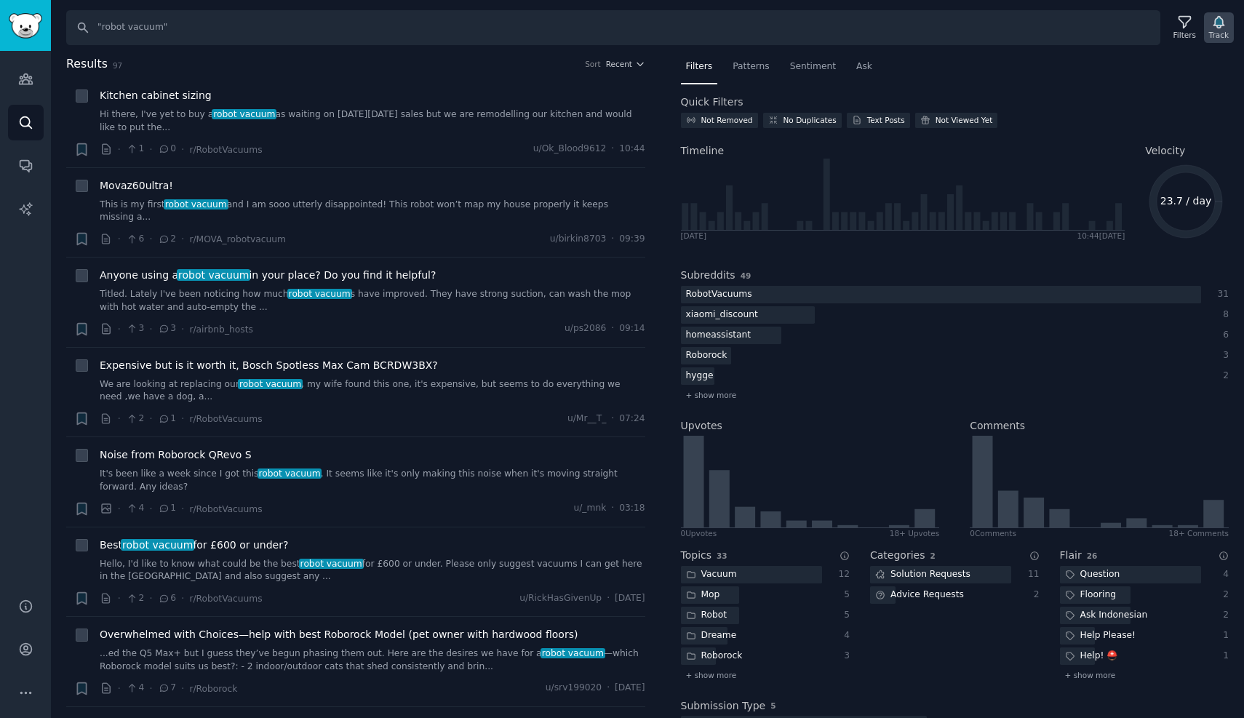
click at [1225, 31] on div "Track" at bounding box center [1219, 35] width 20 height 10
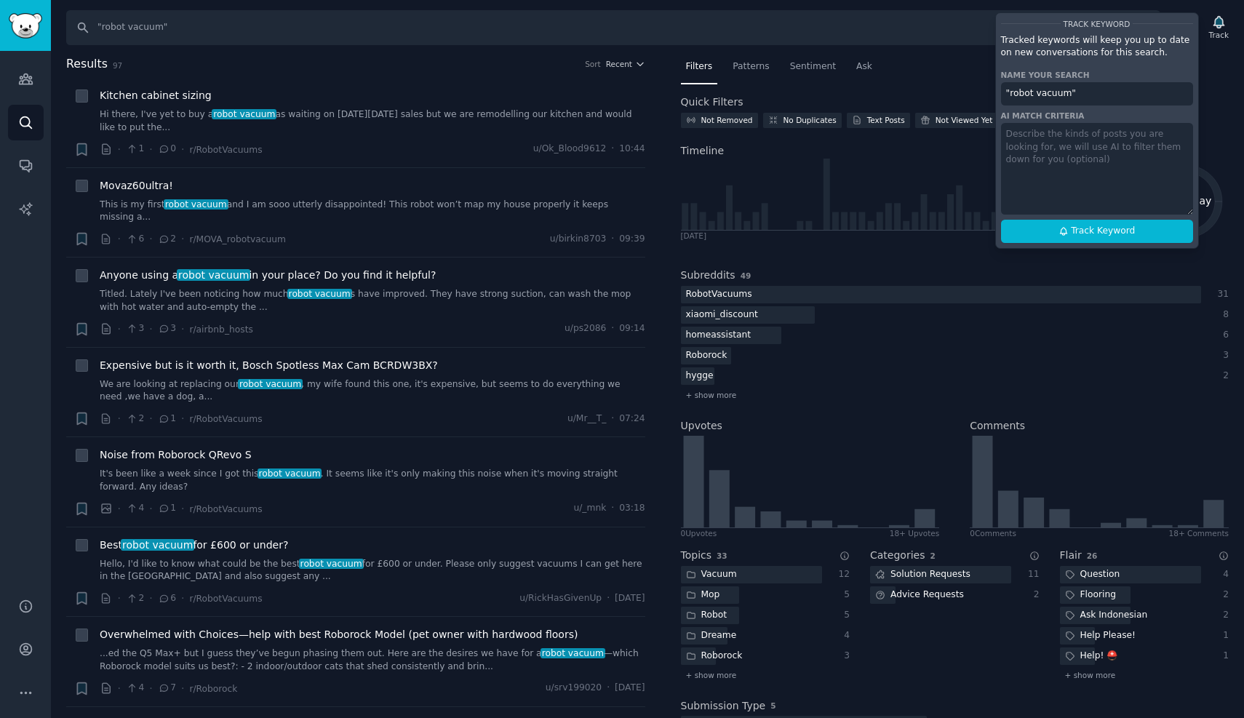
click at [1105, 197] on textarea at bounding box center [1097, 169] width 192 height 92
type textarea "we want this to"
type textarea "this should be about people making purchase decisions about robot vacuums and c…"
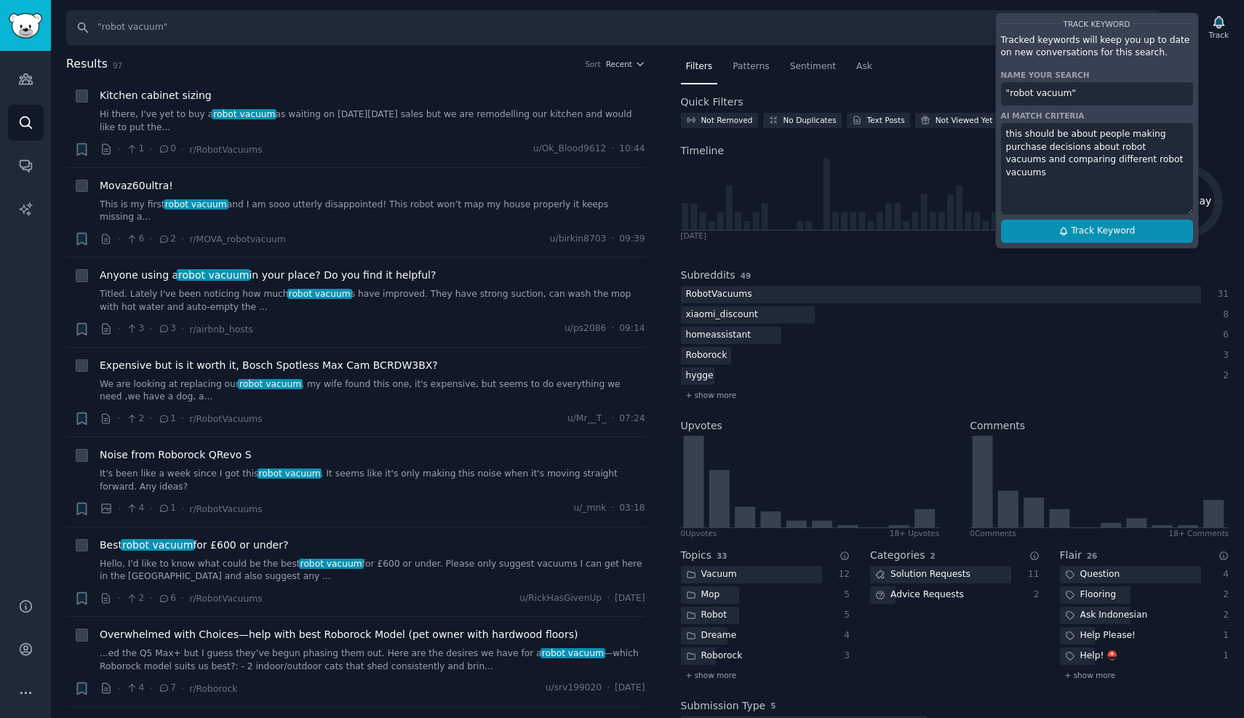
click at [1117, 237] on span "Track Keyword" at bounding box center [1103, 231] width 64 height 13
type input ""robot vacuum""
